Goal: Task Accomplishment & Management: Manage account settings

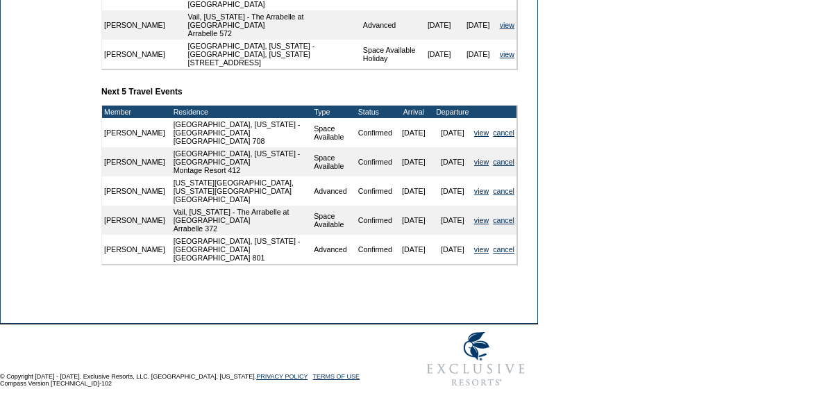
scroll to position [652, 0]
click at [475, 195] on link "view" at bounding box center [481, 191] width 15 height 8
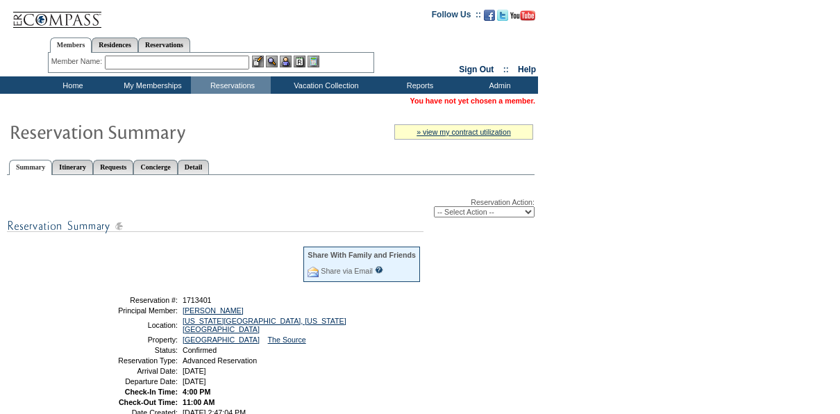
click at [468, 210] on select "-- Select Action -- Modify Reservation Dates Modify Reservation Cost Modify Occ…" at bounding box center [484, 211] width 101 height 11
select select "ChangeDates"
click at [434, 207] on select "-- Select Action -- Modify Reservation Dates Modify Reservation Cost Modify Occ…" at bounding box center [484, 211] width 101 height 11
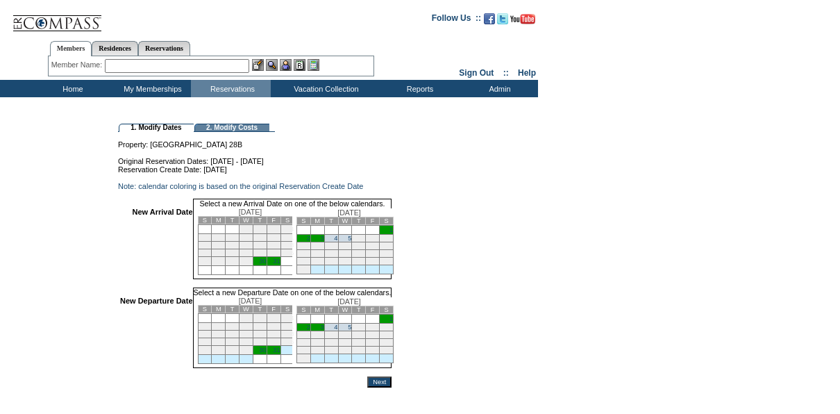
click at [266, 264] on link "30" at bounding box center [262, 260] width 7 height 7
click at [324, 331] on td "3" at bounding box center [317, 327] width 14 height 8
click at [391, 387] on input "Next" at bounding box center [379, 381] width 24 height 11
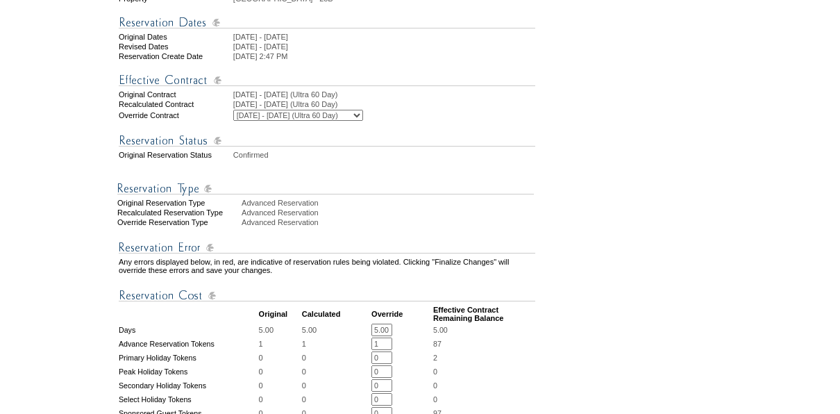
scroll to position [241, 0]
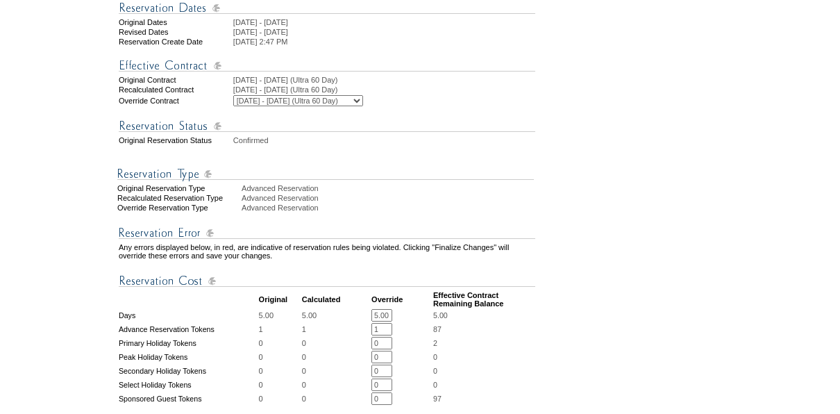
click at [382, 321] on input "5.00" at bounding box center [381, 315] width 21 height 12
type input "4"
click at [561, 296] on form "Follow Us ::" at bounding box center [417, 288] width 835 height 1051
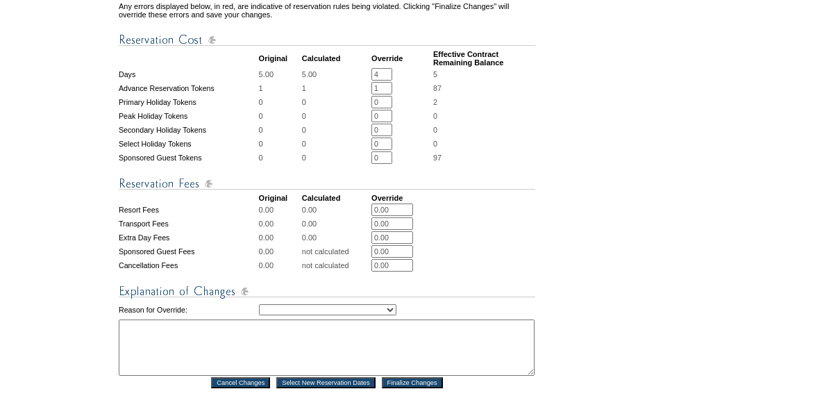
scroll to position [465, 0]
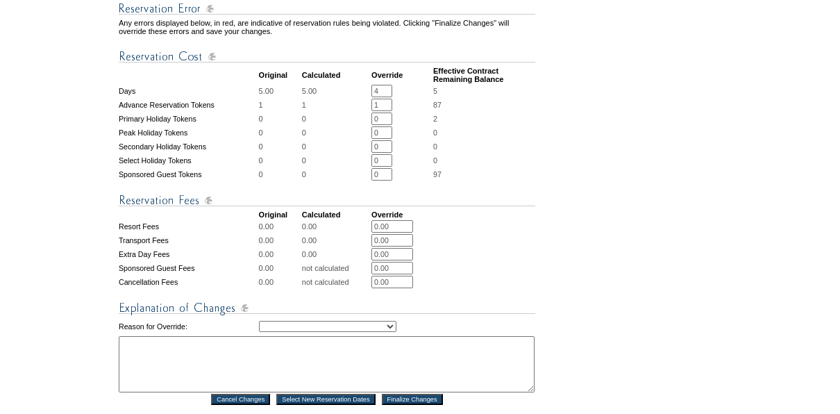
click at [595, 289] on form "Follow Us ::" at bounding box center [417, 64] width 835 height 1051
click at [628, 245] on form "Follow Us ::" at bounding box center [417, 64] width 835 height 1051
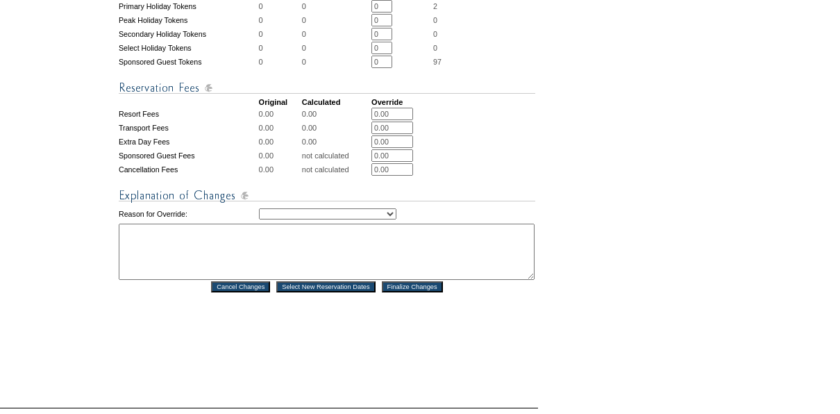
scroll to position [579, 0]
click at [270, 266] on textarea at bounding box center [327, 250] width 416 height 56
click at [274, 218] on select "Creating Continuous Stay Days Rebooked After Cancellation Editing Occupant Expe…" at bounding box center [327, 212] width 137 height 11
select select "1043"
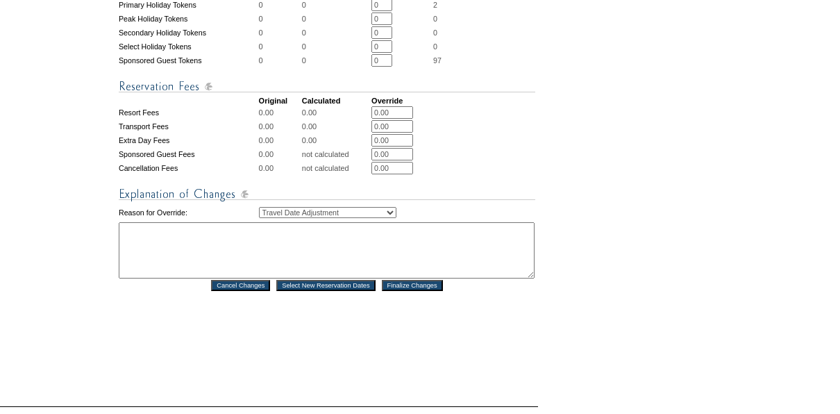
click at [259, 218] on select "Creating Continuous Stay Days Rebooked After Cancellation Editing Occupant Expe…" at bounding box center [327, 212] width 137 height 11
click at [277, 266] on textarea at bounding box center [327, 250] width 416 height 56
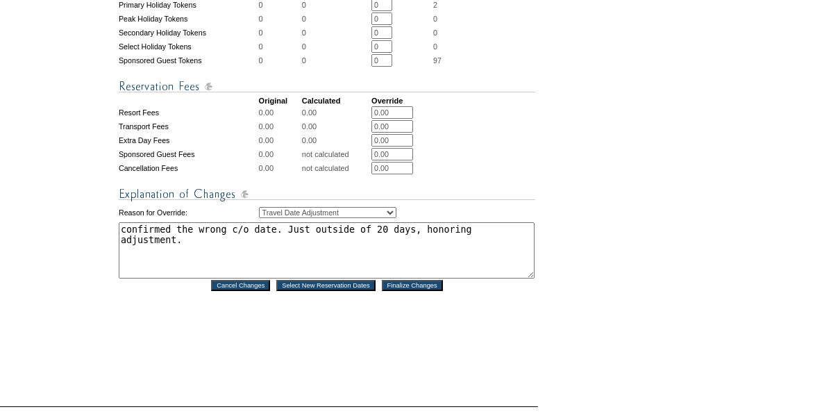
click at [357, 260] on textarea "confirmed the wrong c/o date. Just outside of 20 days, honoring adjustment." at bounding box center [327, 250] width 416 height 56
click at [285, 269] on textarea "confirmed the wrong c/o date. Just outside of 30 days, honoring adjustment." at bounding box center [327, 250] width 416 height 56
click at [273, 257] on textarea "confirmed the wrong c/o date. Just outside of 30 days, honoring adjustment. SW" at bounding box center [327, 250] width 416 height 56
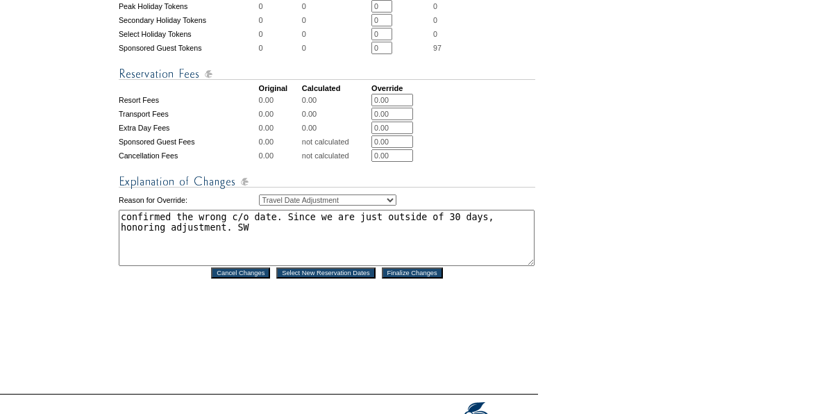
scroll to position [592, 0]
click at [479, 242] on textarea "confirmed the wrong c/o date. Since we are just outside of 30 days, honoring ad…" at bounding box center [327, 237] width 416 height 56
click at [166, 253] on textarea "confirmed the wrong c/o date. Since we are just outside of 30 days, I'm honorin…" at bounding box center [327, 237] width 416 height 56
type textarea "confirmed the wrong c/o date. Since we are just outside of 30 days, I'm honorin…"
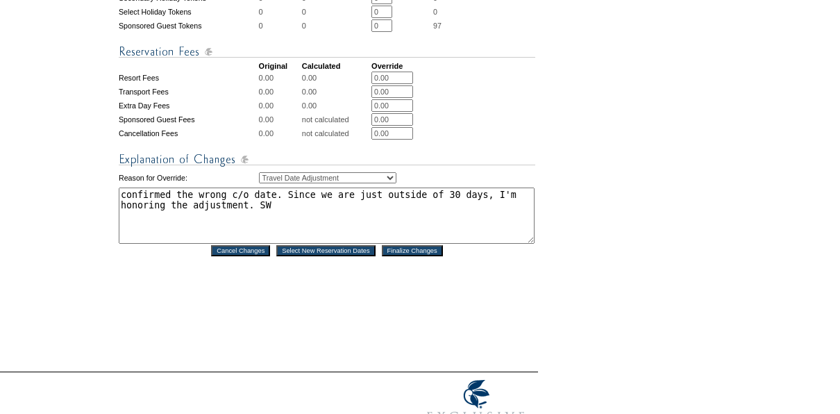
scroll to position [614, 0]
click at [415, 255] on input "Finalize Changes" at bounding box center [412, 249] width 61 height 11
